Goal: Task Accomplishment & Management: Use online tool/utility

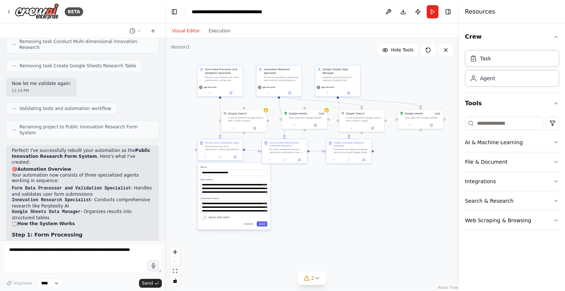
scroll to position [1399, 0]
click at [217, 32] on button "Execution" at bounding box center [219, 30] width 31 height 9
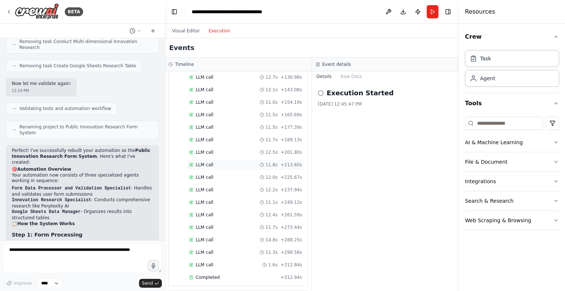
scroll to position [510, 0]
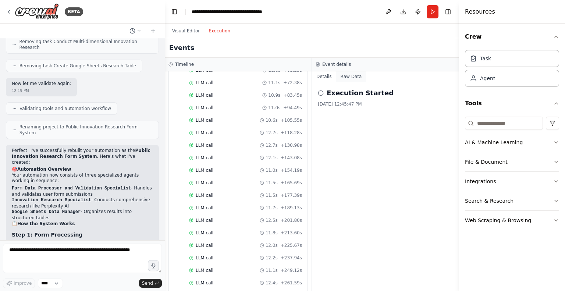
click at [350, 78] on button "Raw Data" at bounding box center [351, 76] width 30 height 10
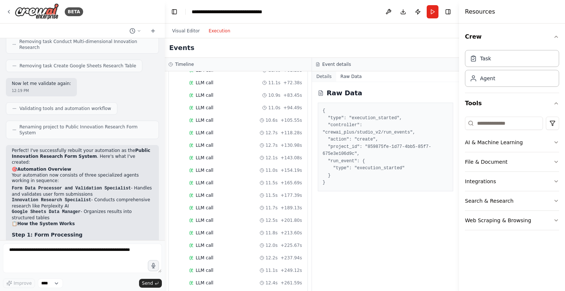
click at [326, 75] on button "Details" at bounding box center [324, 76] width 24 height 10
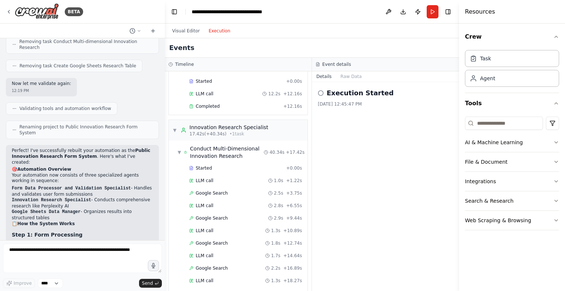
scroll to position [0, 0]
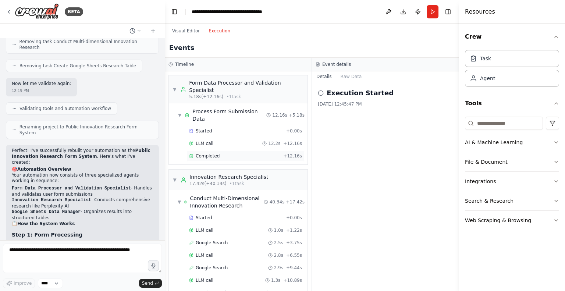
click at [210, 153] on span "Completed" at bounding box center [208, 156] width 24 height 6
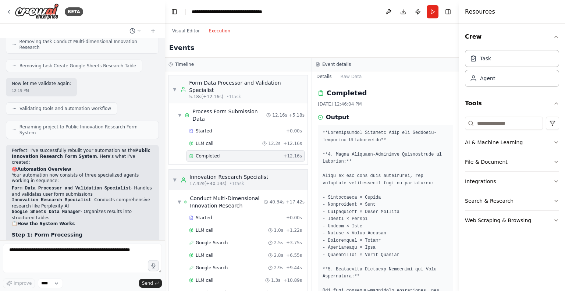
drag, startPoint x: 370, startPoint y: 162, endPoint x: 258, endPoint y: 167, distance: 112.7
click at [258, 181] on div "17.42s (+40.34s) • 1 task" at bounding box center [229, 184] width 79 height 6
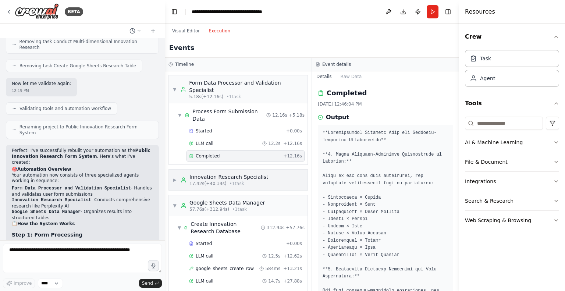
click at [175, 177] on span "▶" at bounding box center [175, 180] width 4 height 6
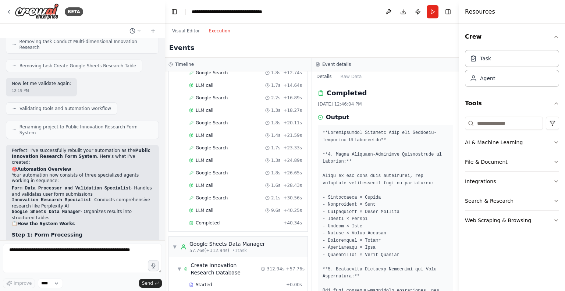
scroll to position [222, 0]
click at [225, 219] on div "Completed" at bounding box center [234, 222] width 91 height 6
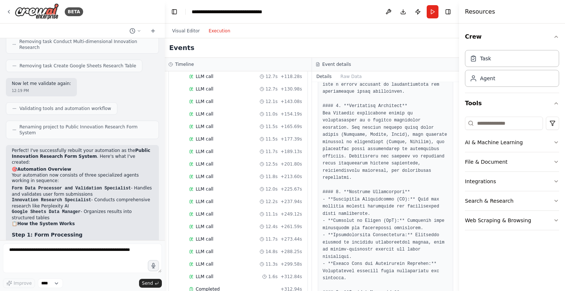
scroll to position [578, 0]
click at [208, 272] on div "Completed + 312.94s" at bounding box center [246, 277] width 118 height 11
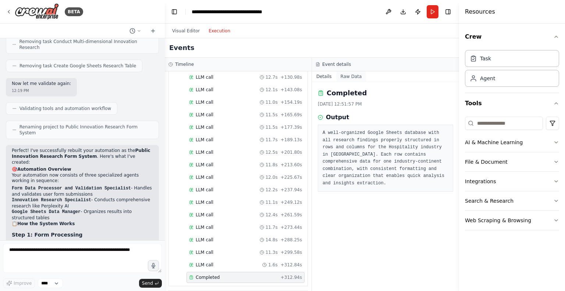
click at [347, 78] on button "Raw Data" at bounding box center [351, 76] width 30 height 10
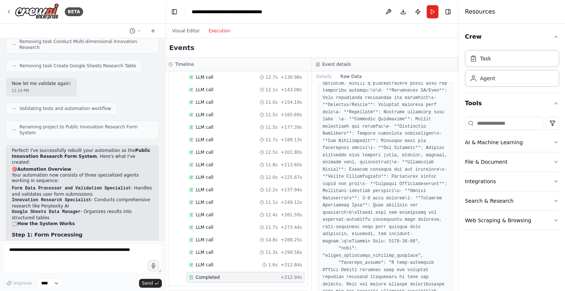
scroll to position [755, 0]
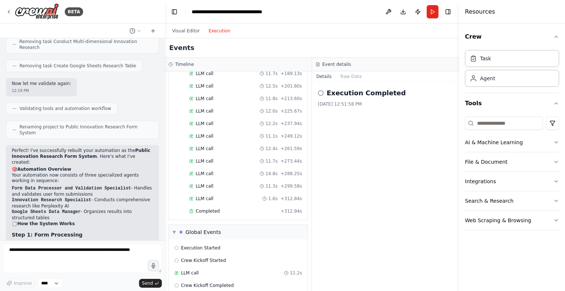
click at [323, 76] on button "Details" at bounding box center [324, 76] width 24 height 10
click at [352, 78] on button "Raw Data" at bounding box center [351, 76] width 30 height 10
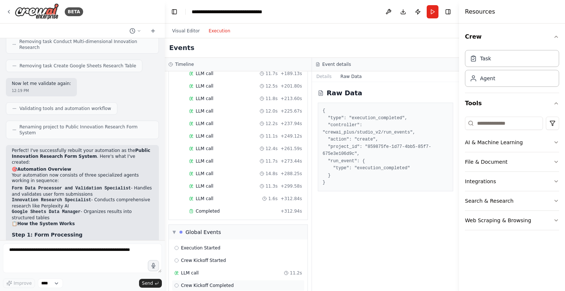
click at [221, 283] on span "Crew Kickoff Completed" at bounding box center [207, 286] width 53 height 6
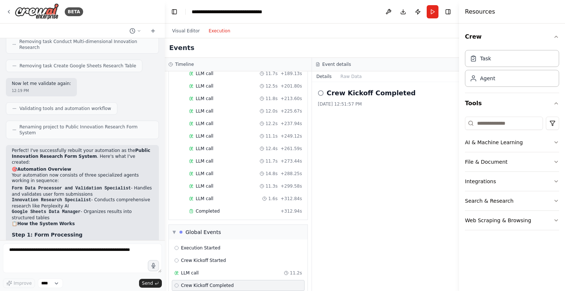
click at [196, 270] on span "LLM call" at bounding box center [190, 273] width 18 height 6
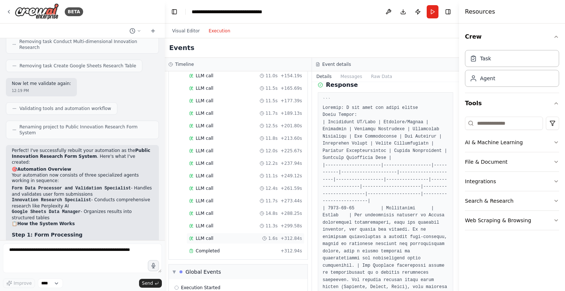
scroll to position [605, 0]
click at [211, 248] on span "Completed" at bounding box center [208, 251] width 24 height 6
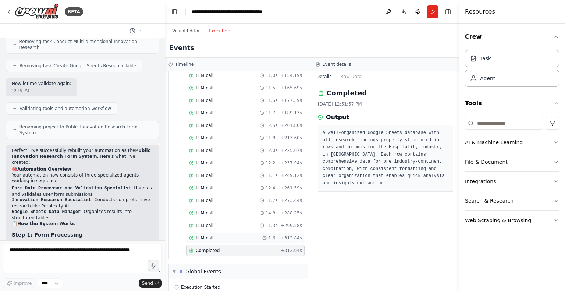
click at [209, 235] on span "LLM call" at bounding box center [205, 238] width 18 height 6
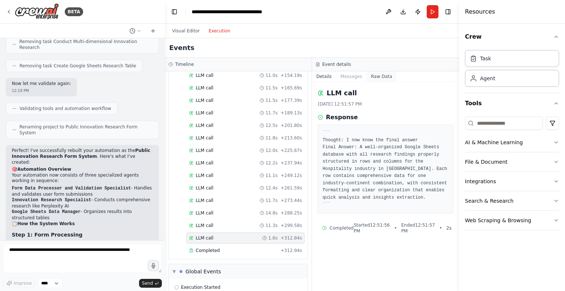
click at [378, 81] on button "Raw Data" at bounding box center [381, 76] width 30 height 10
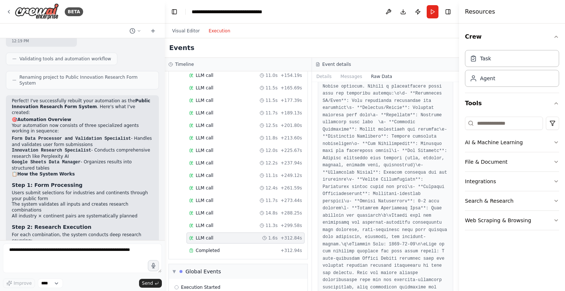
scroll to position [1460, 0]
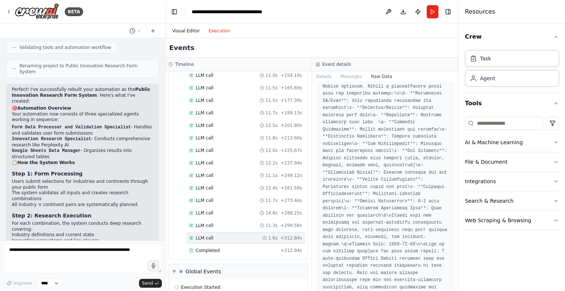
click at [185, 30] on button "Visual Editor" at bounding box center [186, 30] width 36 height 9
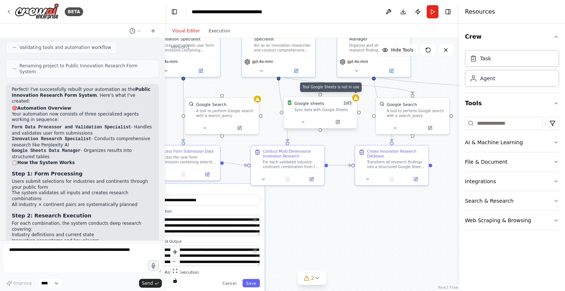
click at [358, 100] on div at bounding box center [355, 97] width 7 height 7
click at [304, 124] on icon at bounding box center [303, 122] width 5 height 5
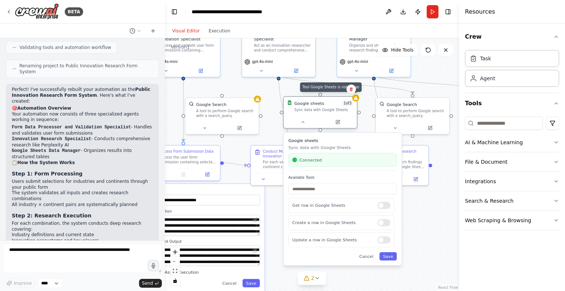
click at [357, 100] on icon at bounding box center [356, 98] width 5 height 5
click at [305, 125] on button at bounding box center [302, 121] width 33 height 7
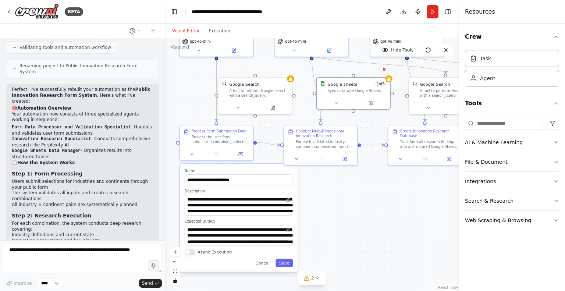
drag, startPoint x: 296, startPoint y: 240, endPoint x: 329, endPoint y: 219, distance: 38.8
click at [329, 219] on div ".deletable-edge-delete-btn { width: 20px; height: 20px; border: 0px solid #ffff…" at bounding box center [312, 164] width 294 height 253
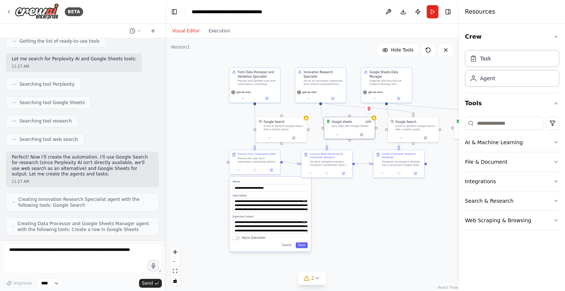
scroll to position [0, 0]
